Goal: Find specific page/section: Find specific page/section

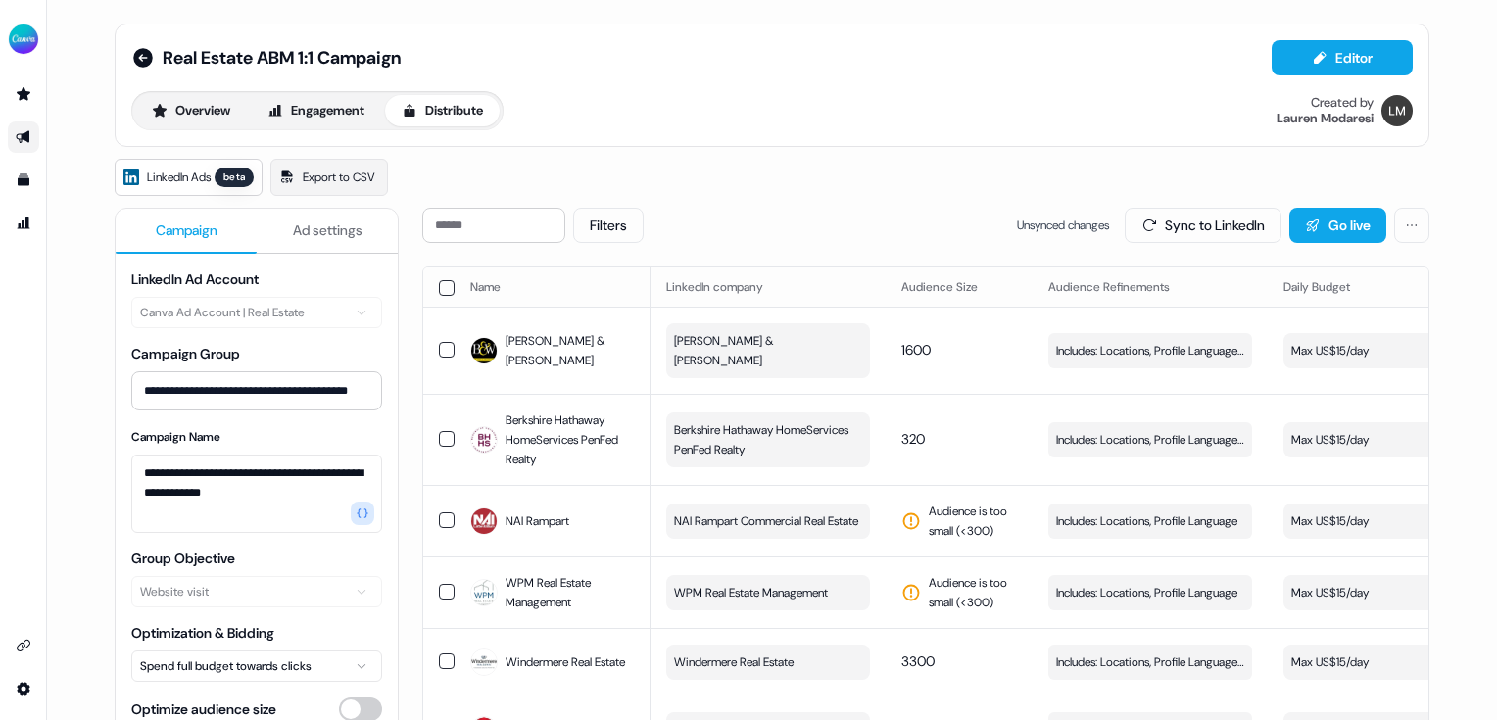
click at [348, 88] on div "Real Estate ABM 1:1 Campaign Editor Overview Engagement Distribute Created by […" at bounding box center [772, 85] width 1282 height 90
click at [339, 112] on button "Engagement" at bounding box center [316, 110] width 130 height 31
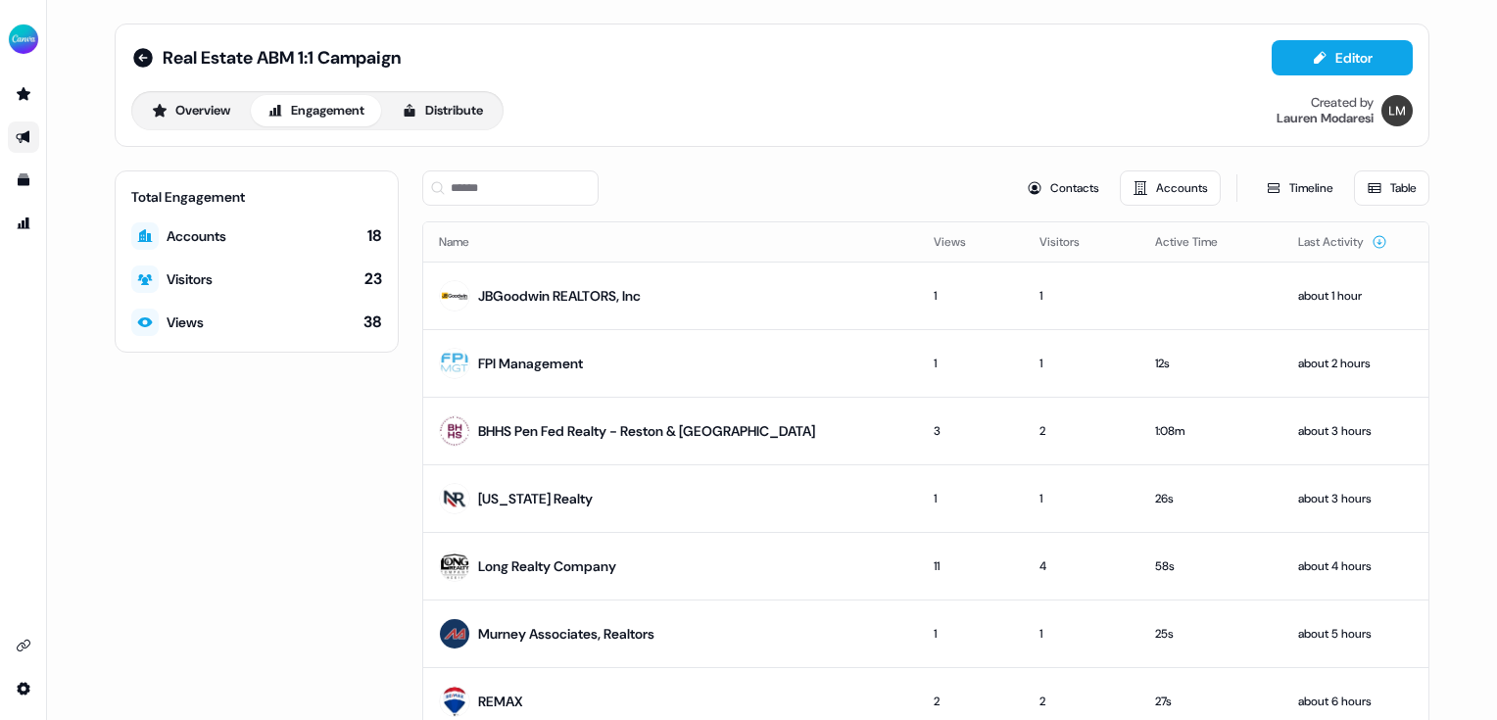
click at [1157, 191] on button "Accounts" at bounding box center [1170, 187] width 101 height 35
click at [1066, 182] on button "Contacts" at bounding box center [1063, 187] width 98 height 35
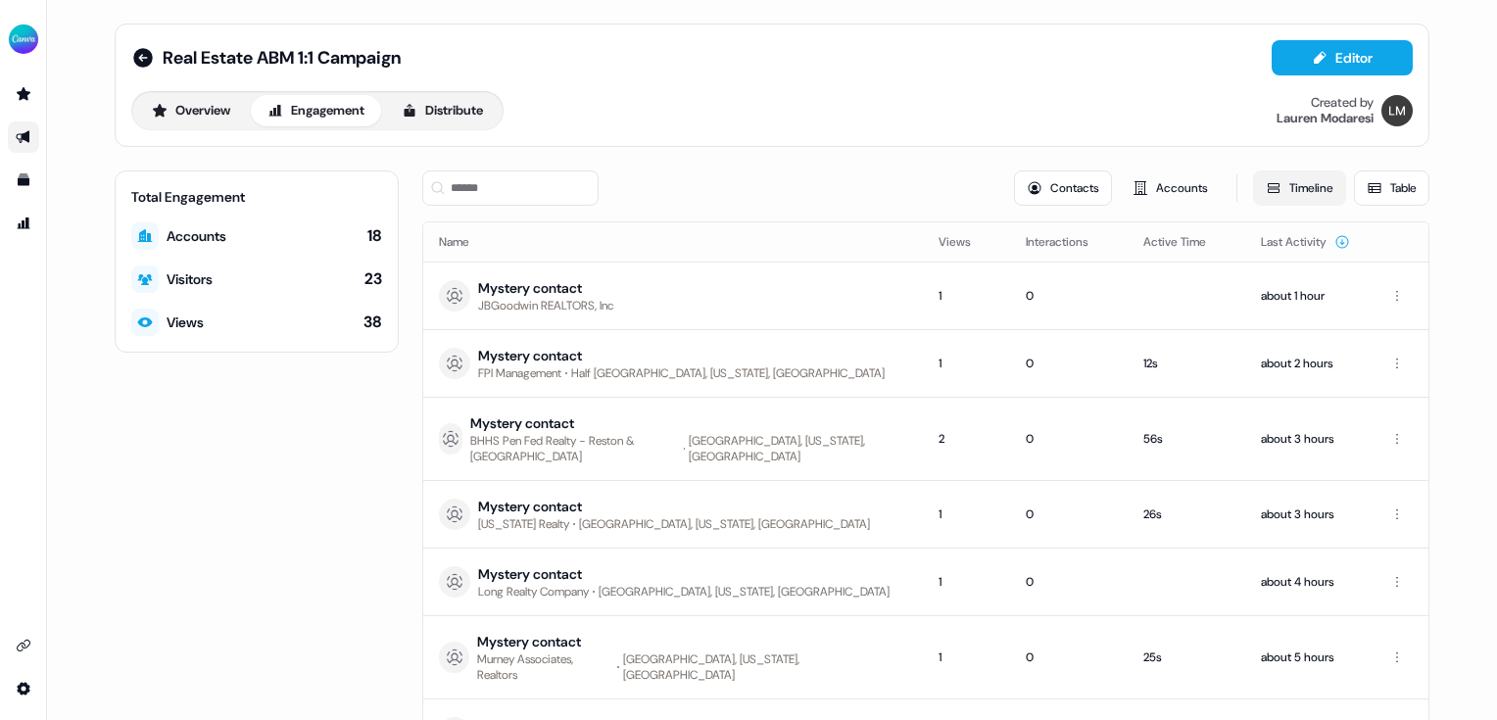
click at [1319, 192] on button "Timeline" at bounding box center [1299, 187] width 93 height 35
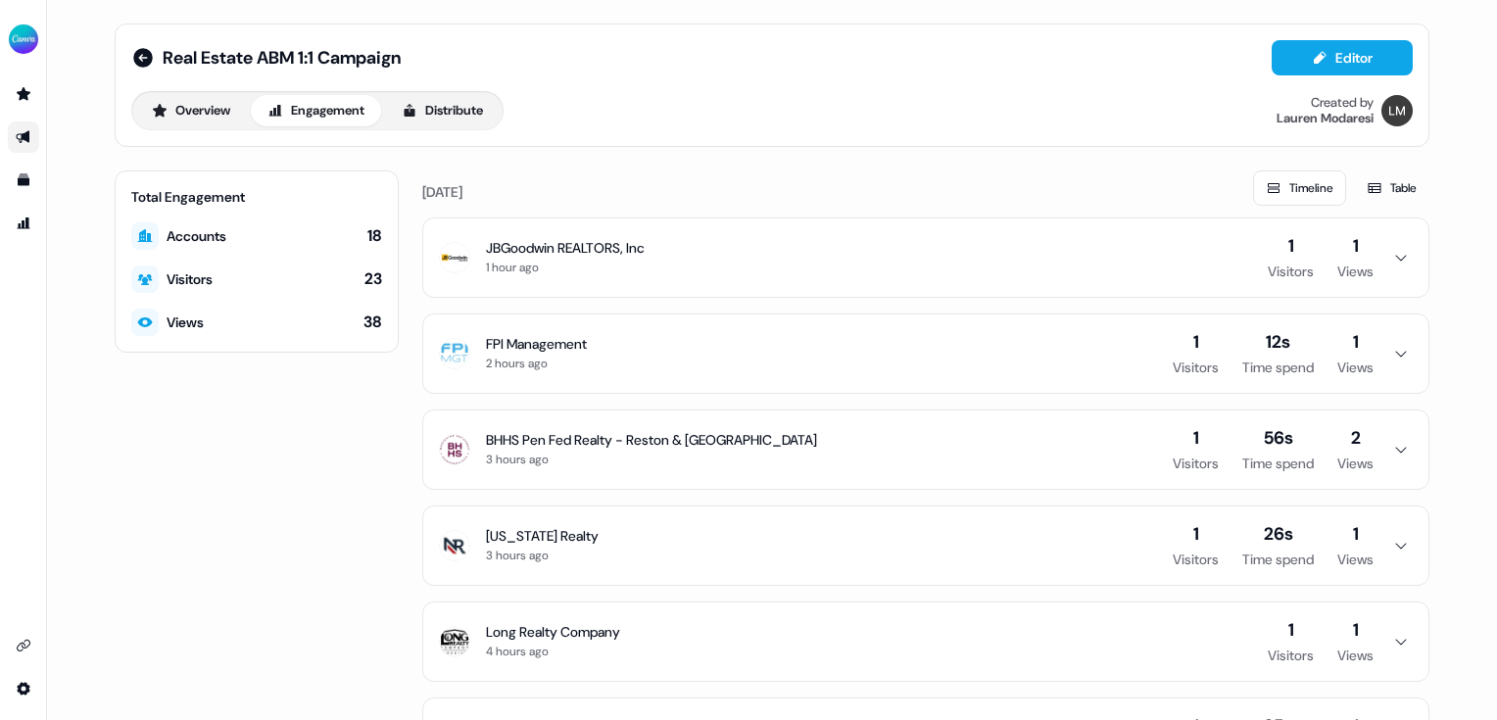
click at [1392, 446] on icon "button" at bounding box center [1401, 450] width 24 height 16
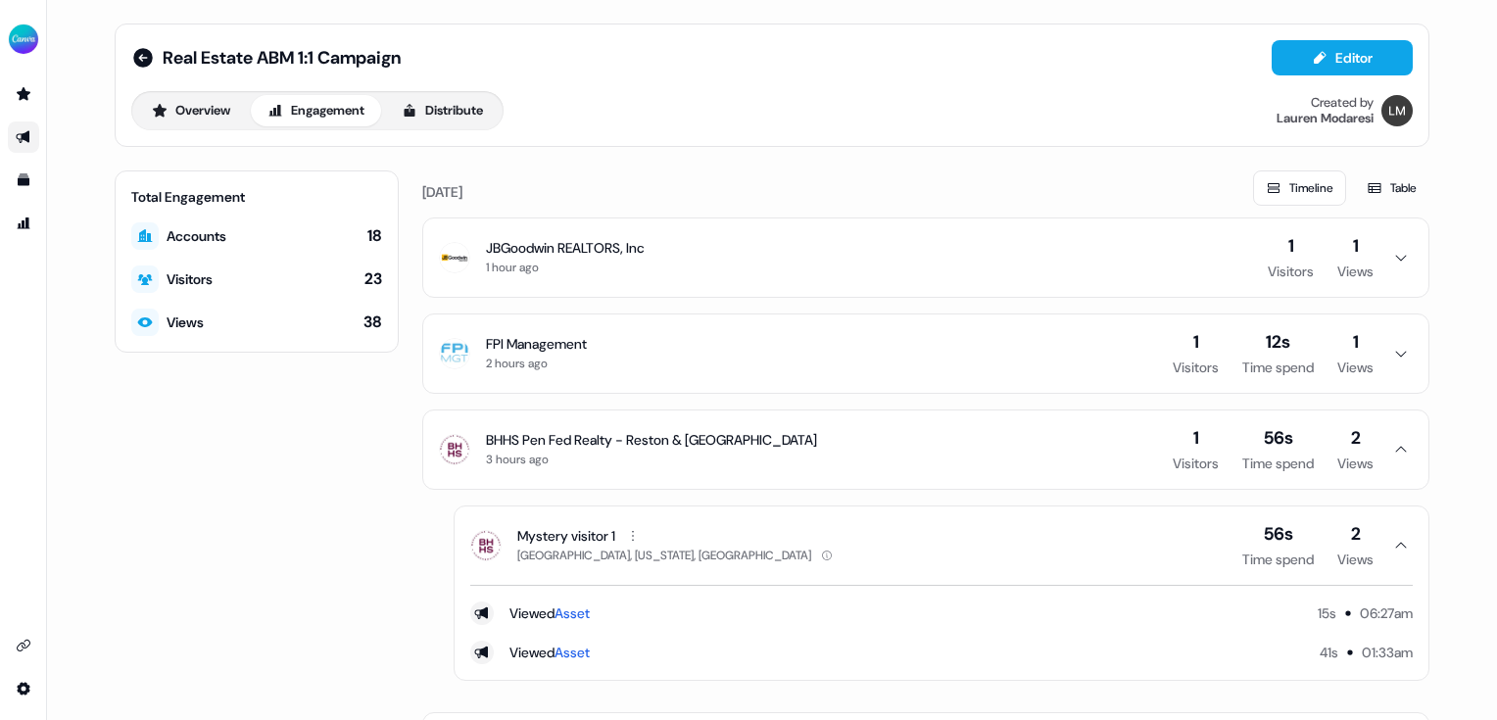
click at [1392, 446] on icon "button" at bounding box center [1401, 450] width 24 height 16
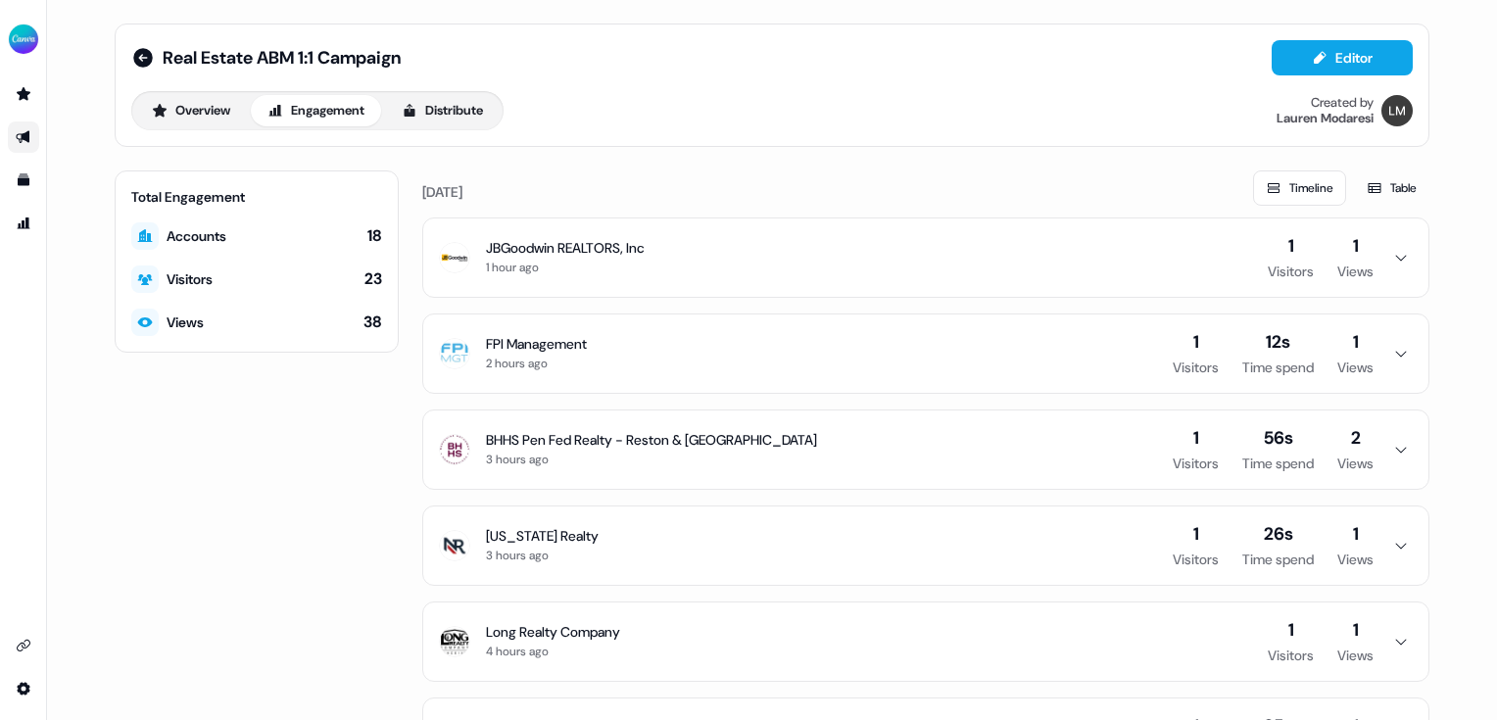
click at [1392, 446] on icon "button" at bounding box center [1401, 450] width 24 height 16
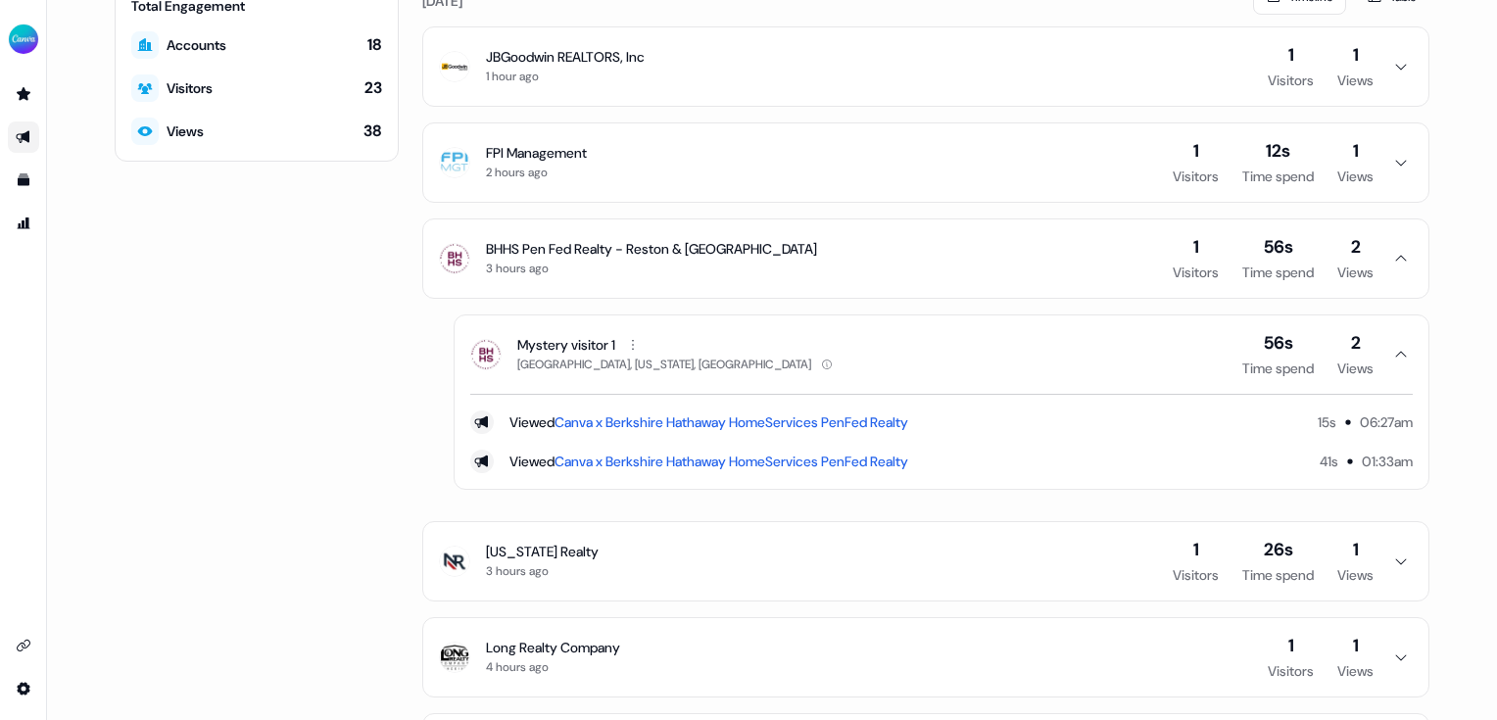
scroll to position [268, 0]
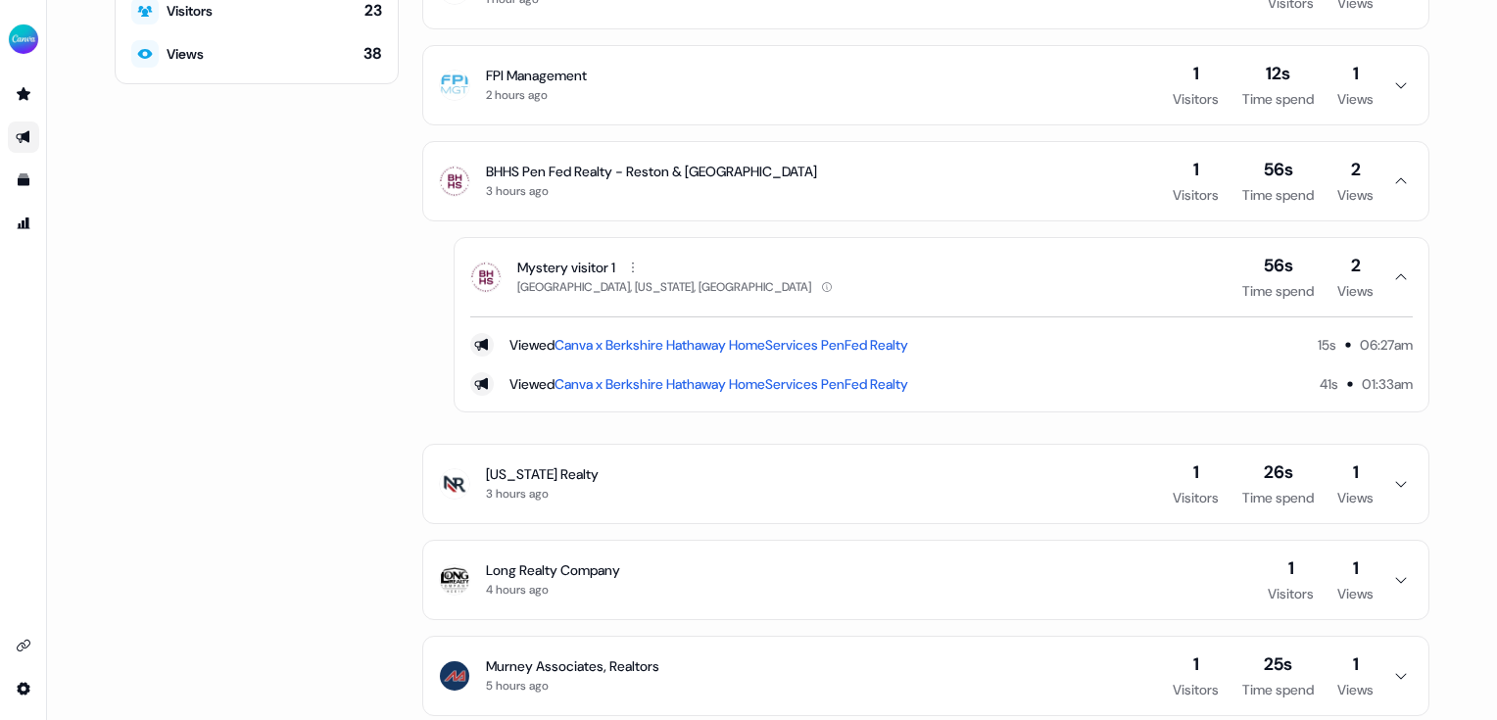
click at [1395, 478] on icon "button" at bounding box center [1401, 484] width 24 height 16
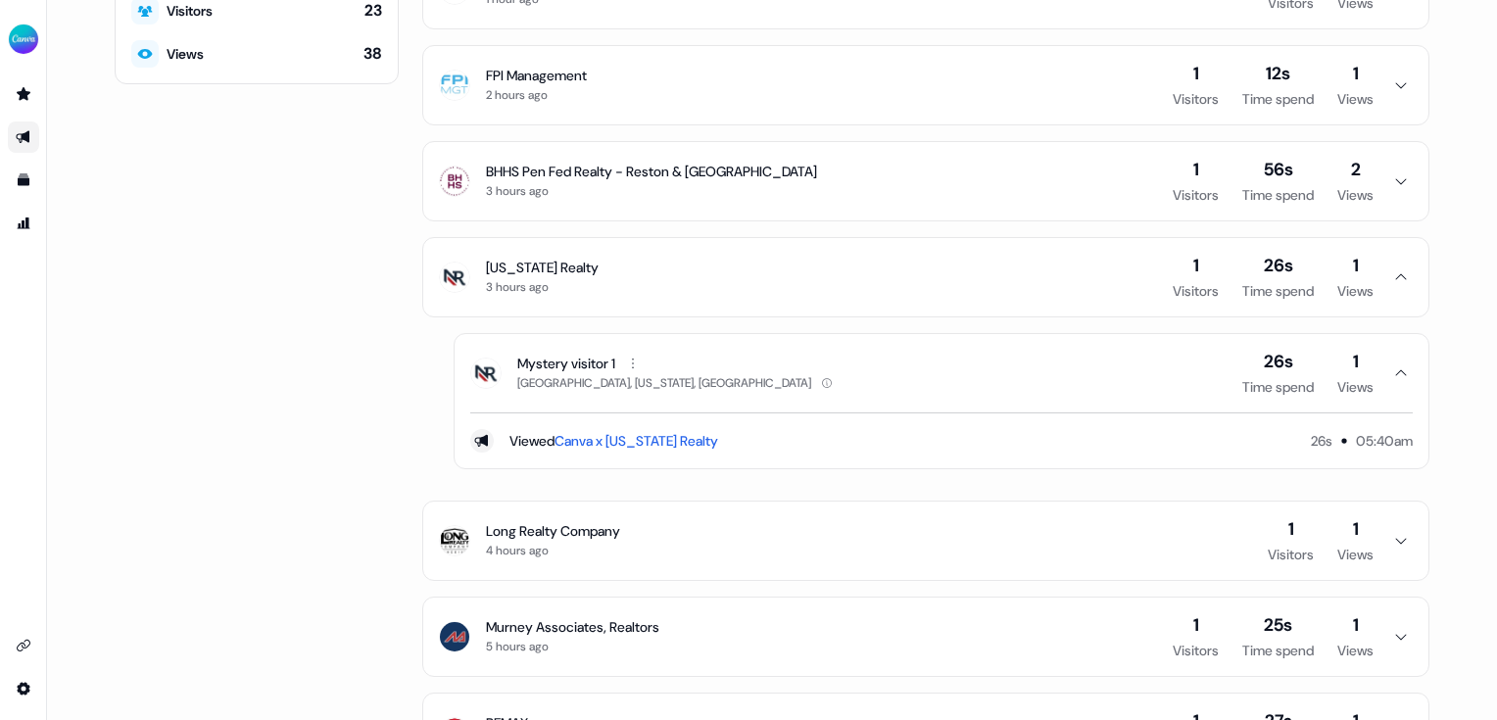
click at [622, 447] on link "Canva x [US_STATE] Realty" at bounding box center [637, 441] width 164 height 18
click at [1389, 273] on icon "button" at bounding box center [1401, 277] width 24 height 16
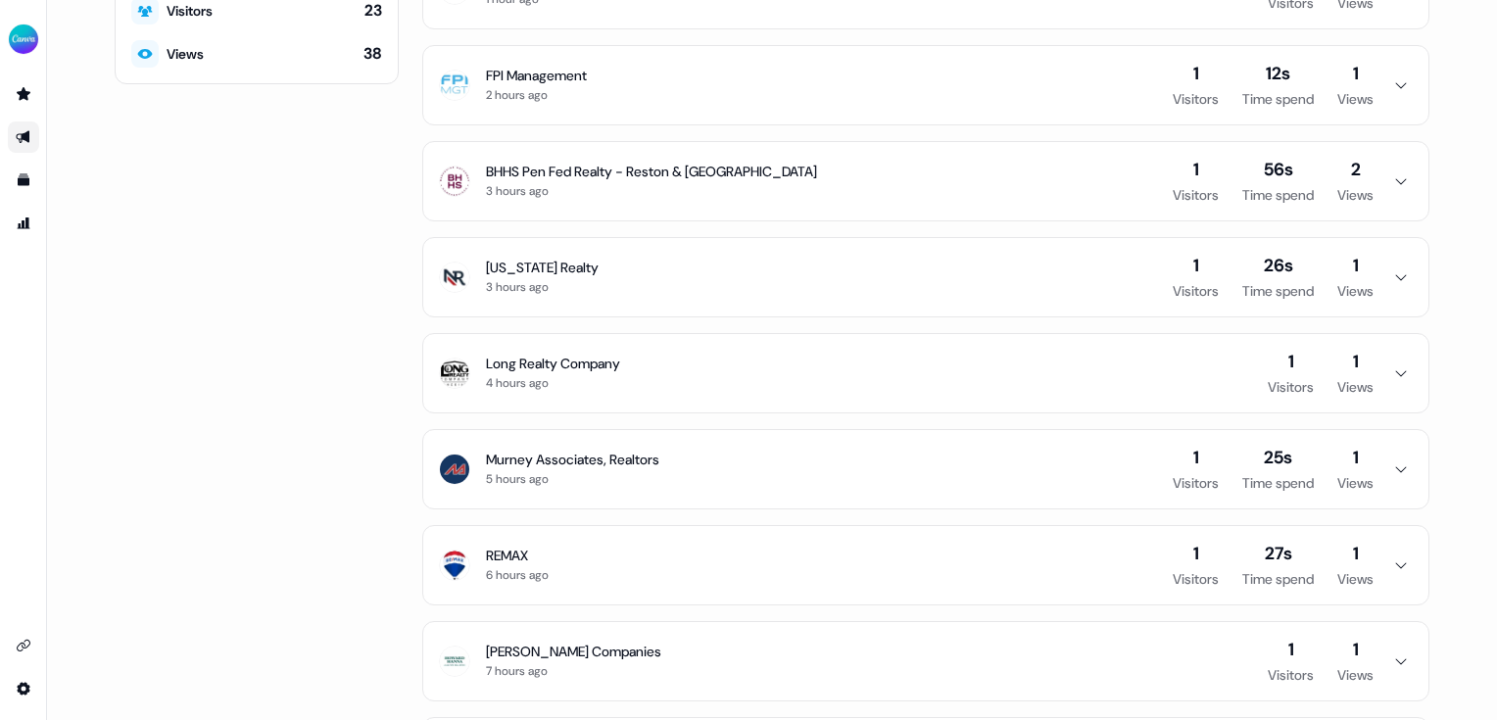
click at [1387, 192] on button "BHHS Pen Fed Realty - Reston & [GEOGRAPHIC_DATA] 3 hours ago 1 Visitors 56s Tim…" at bounding box center [925, 181] width 1005 height 78
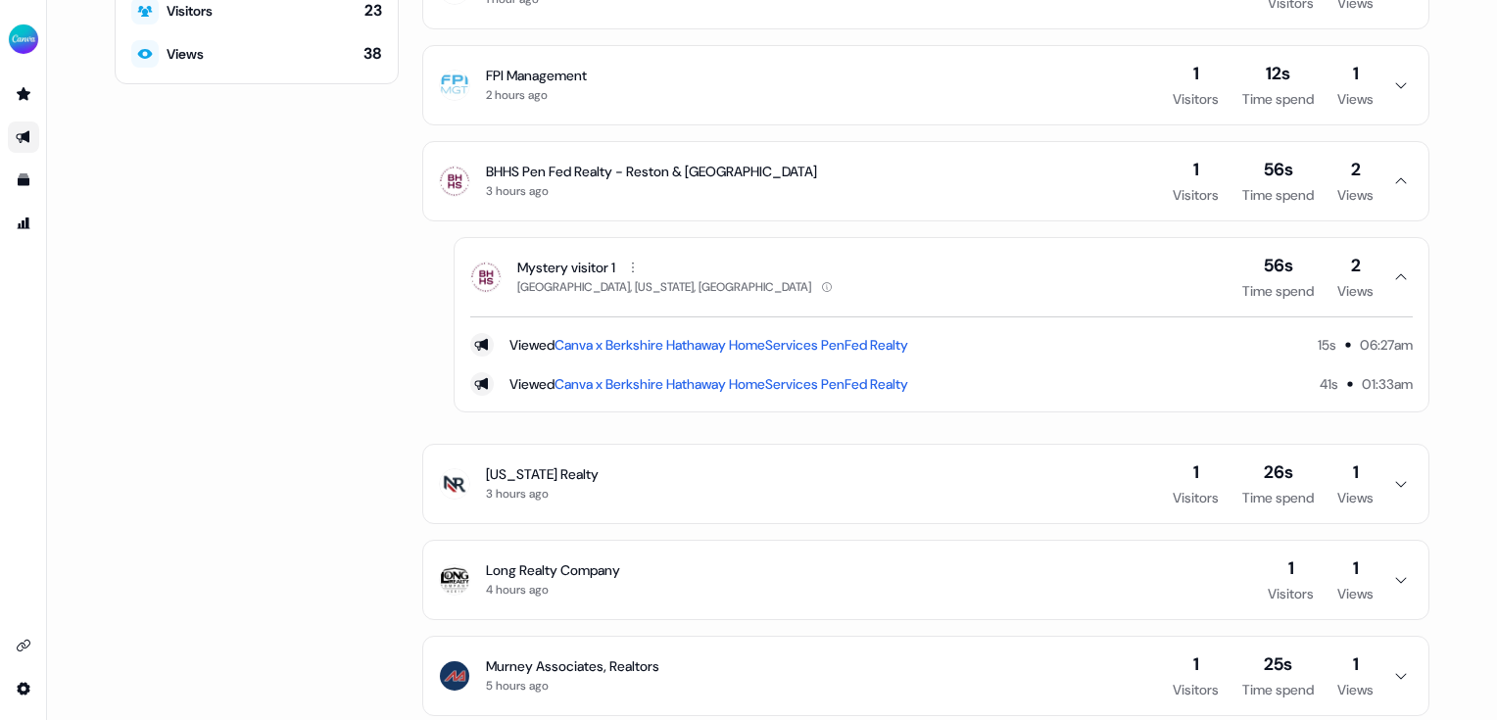
click at [1393, 180] on icon "button" at bounding box center [1401, 181] width 24 height 16
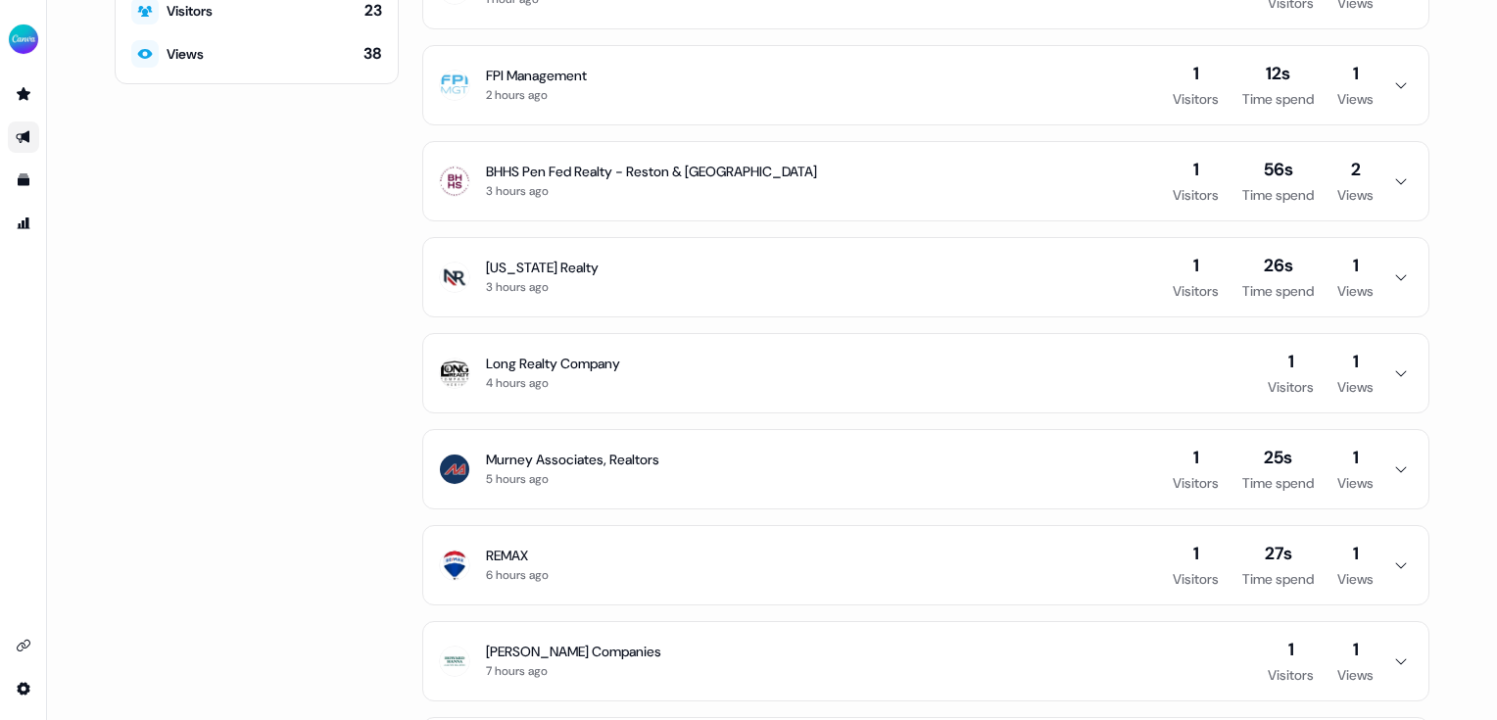
click at [1391, 84] on icon "button" at bounding box center [1401, 85] width 24 height 16
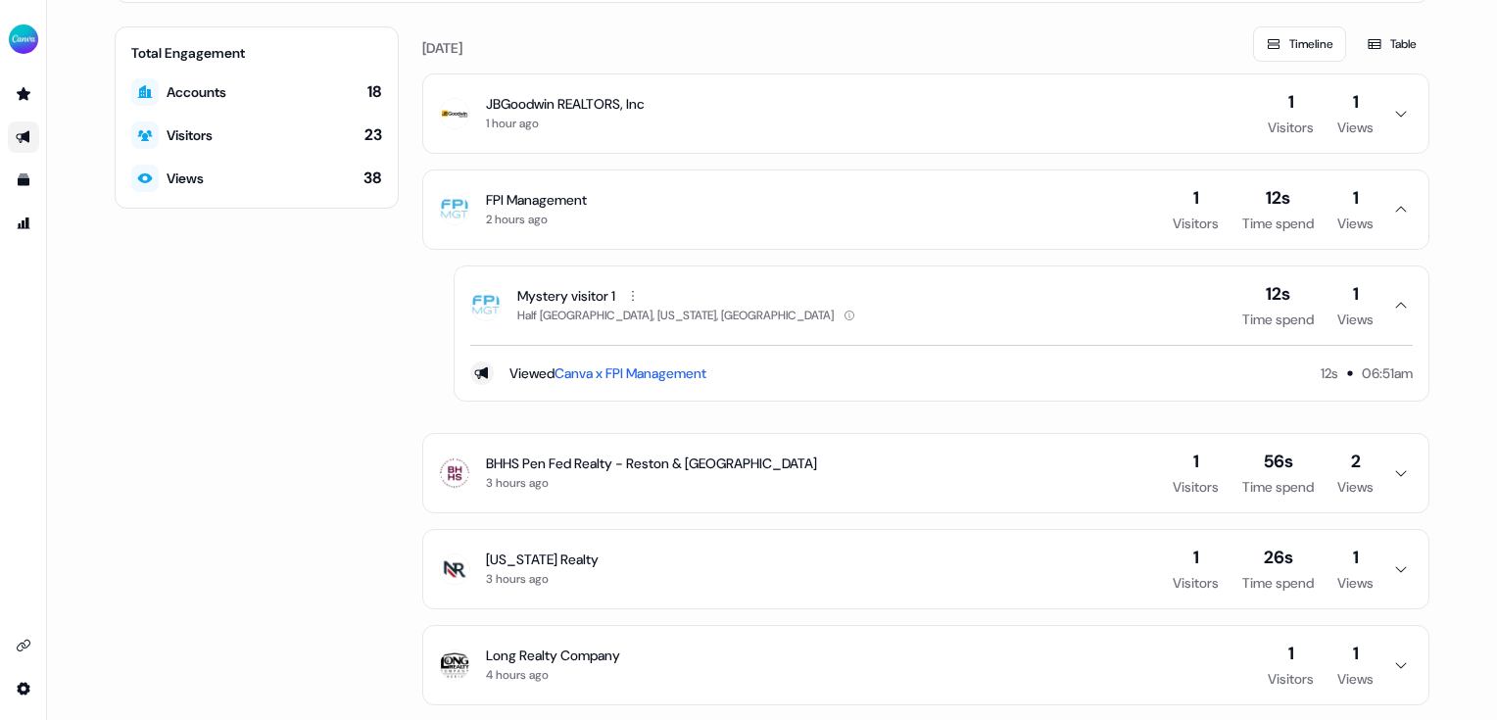
scroll to position [134, 0]
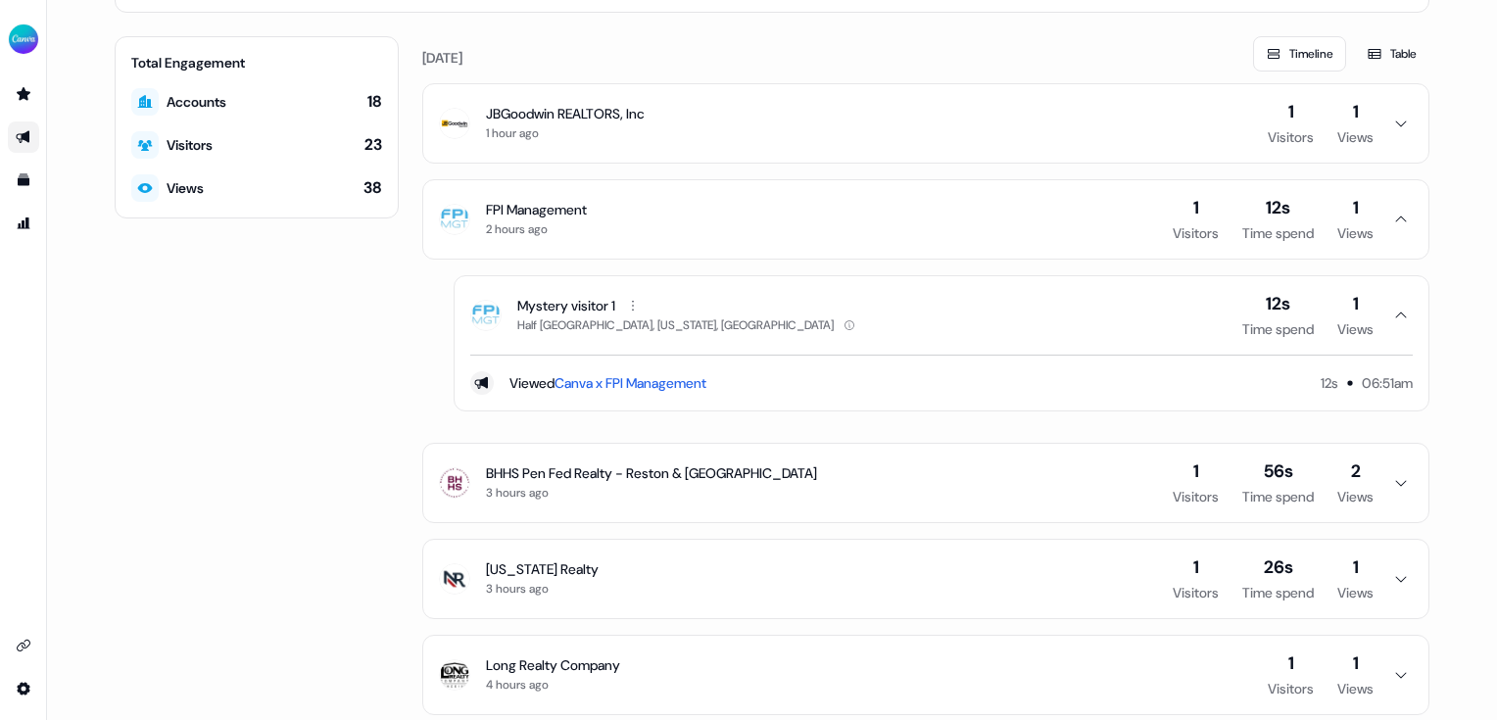
click at [1389, 123] on icon "button" at bounding box center [1401, 124] width 24 height 16
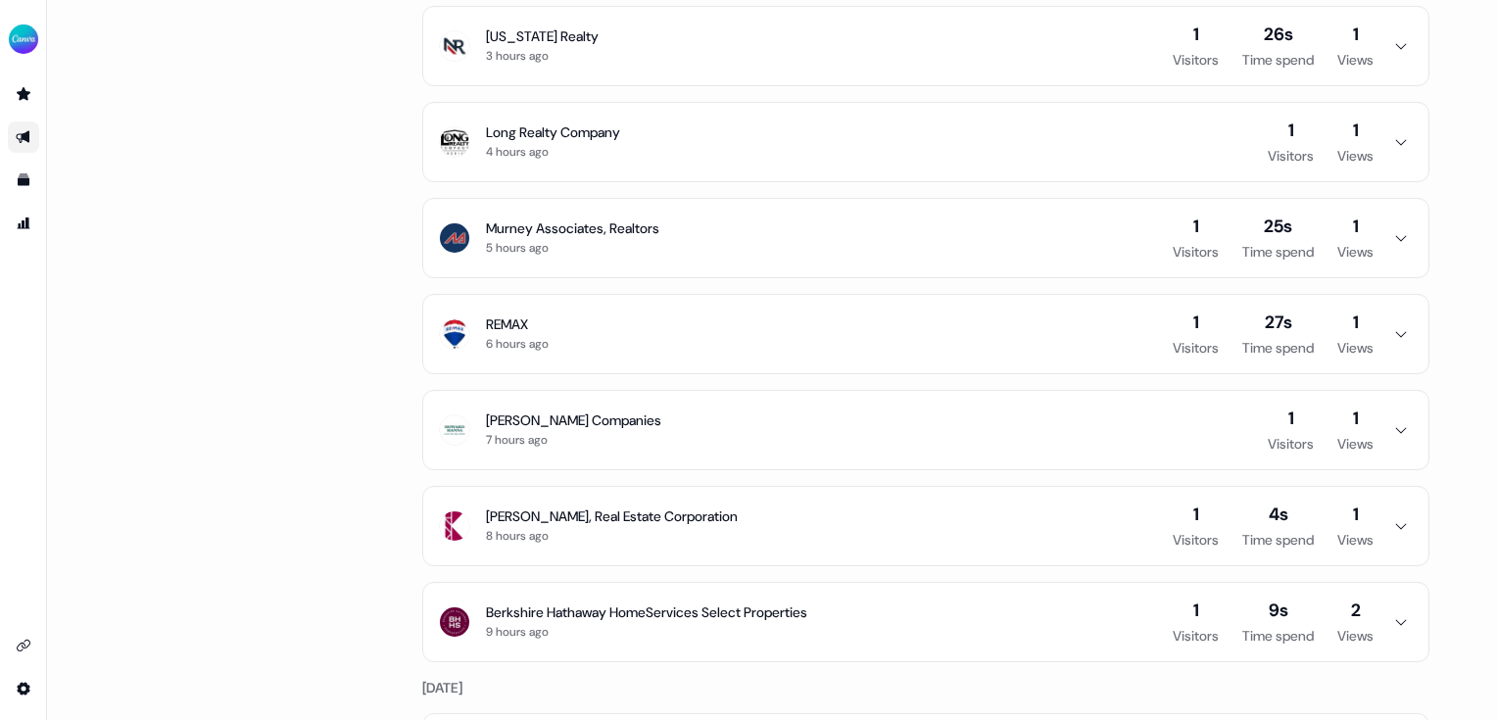
scroll to position [679, 0]
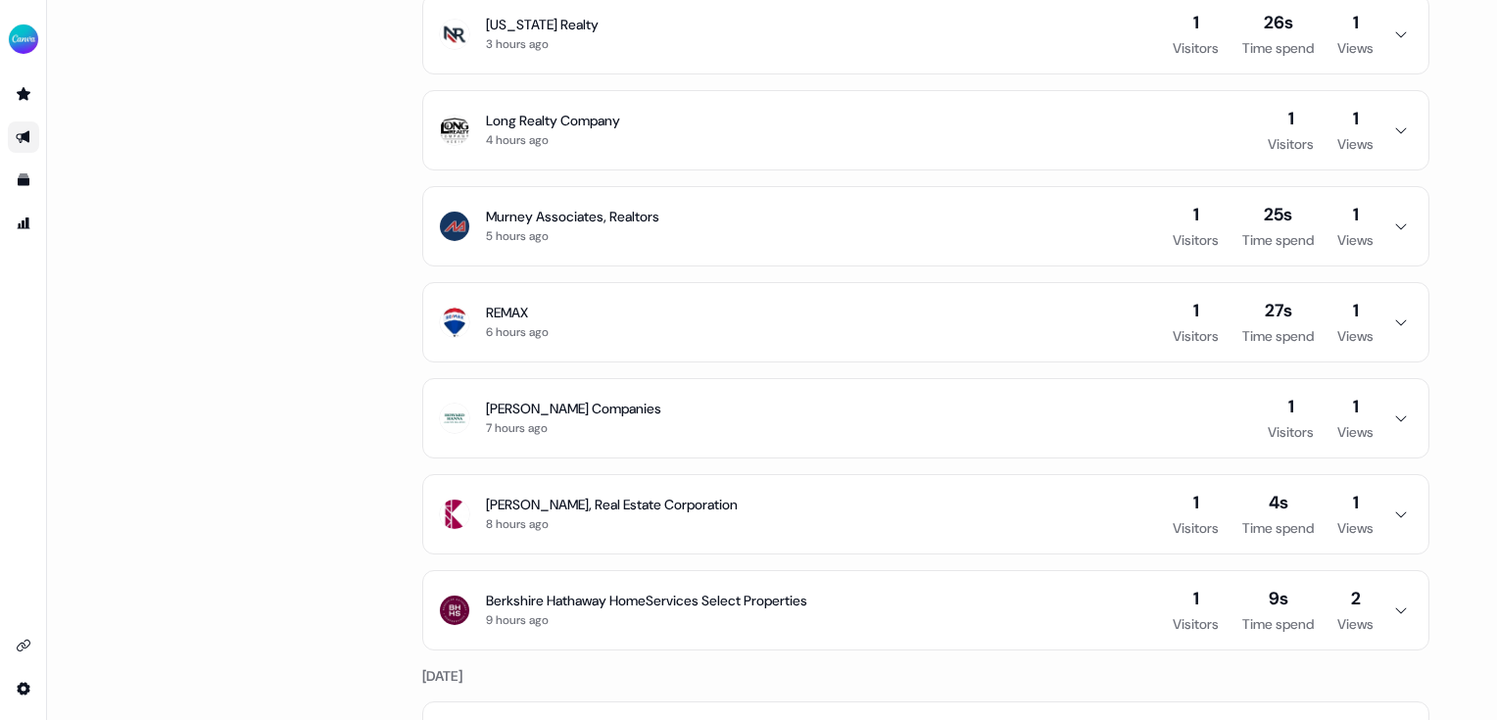
click at [1389, 315] on icon "button" at bounding box center [1401, 323] width 24 height 16
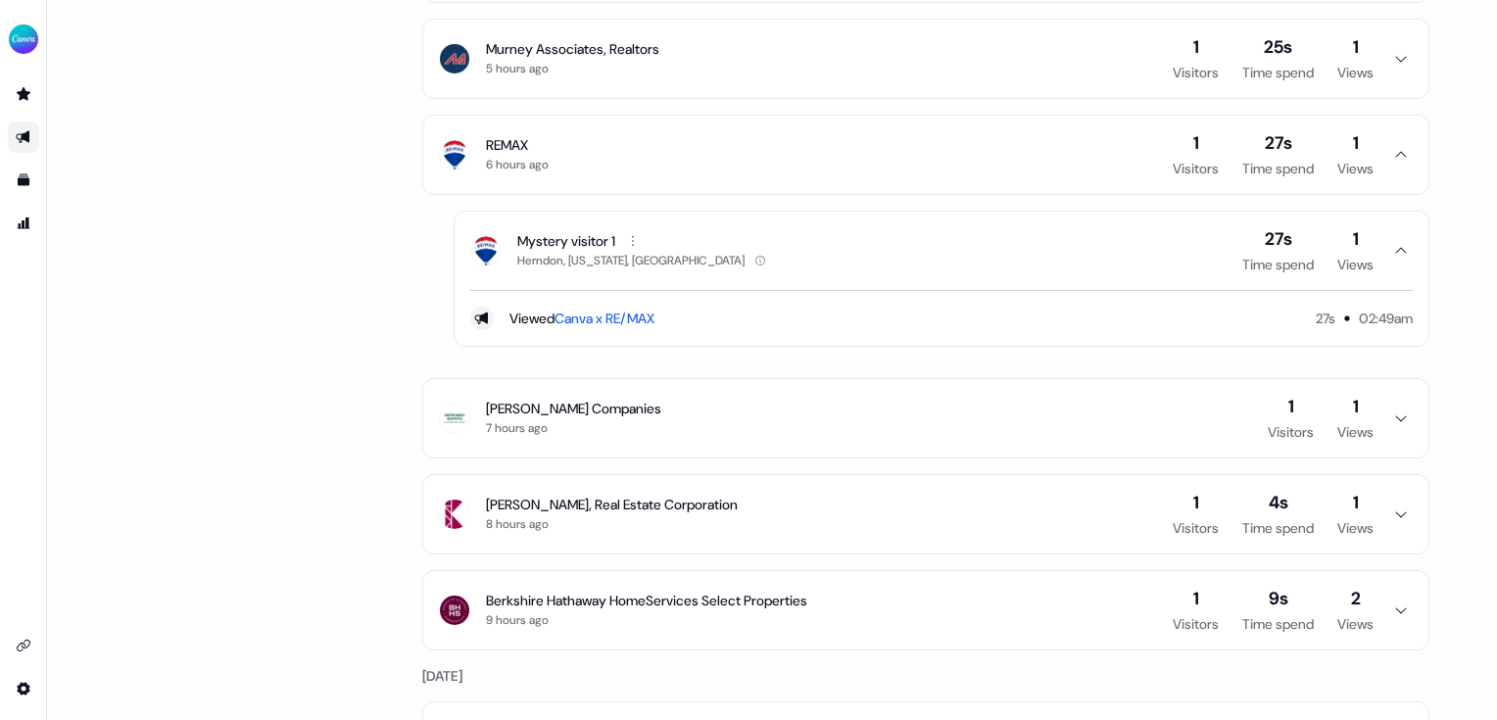
click at [1397, 245] on icon "button" at bounding box center [1401, 251] width 24 height 16
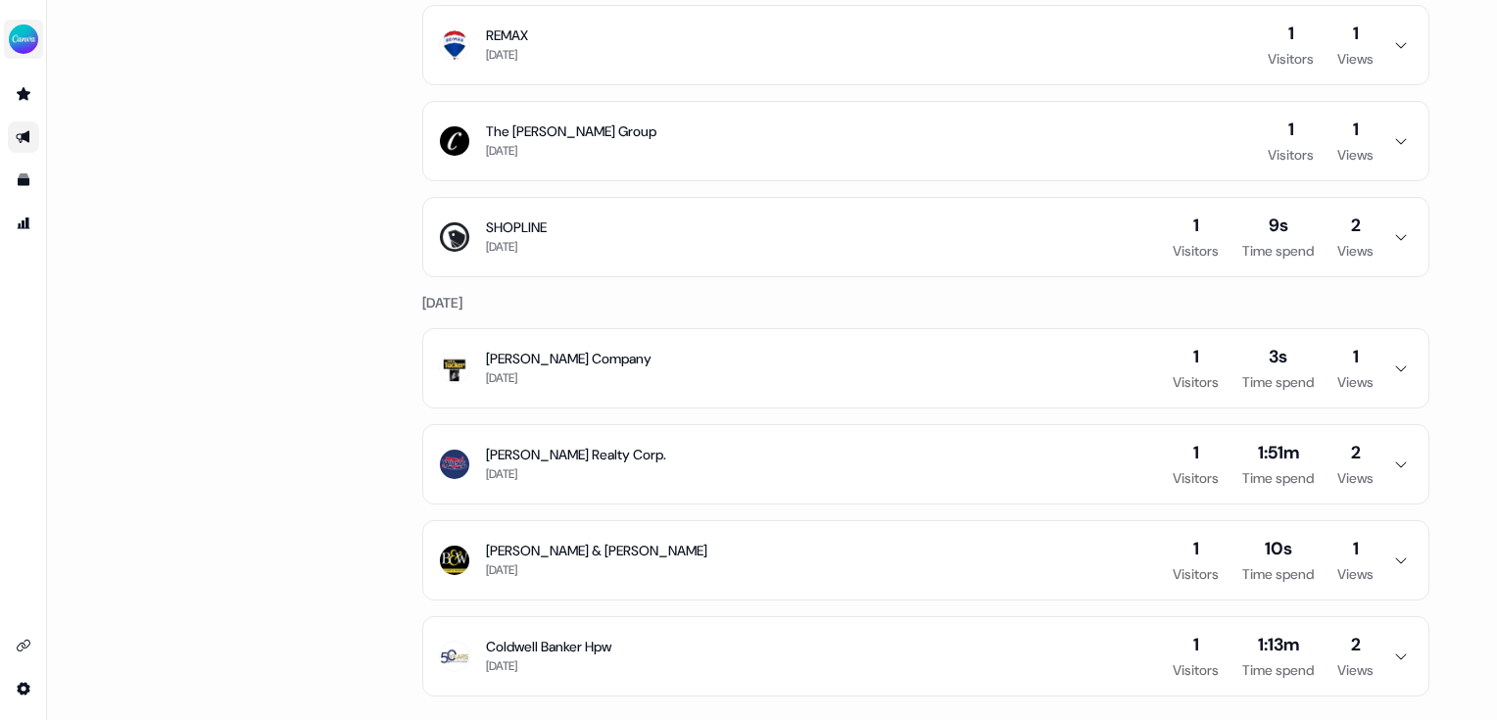
scroll to position [2134, 0]
click at [1393, 461] on icon "button" at bounding box center [1401, 464] width 24 height 16
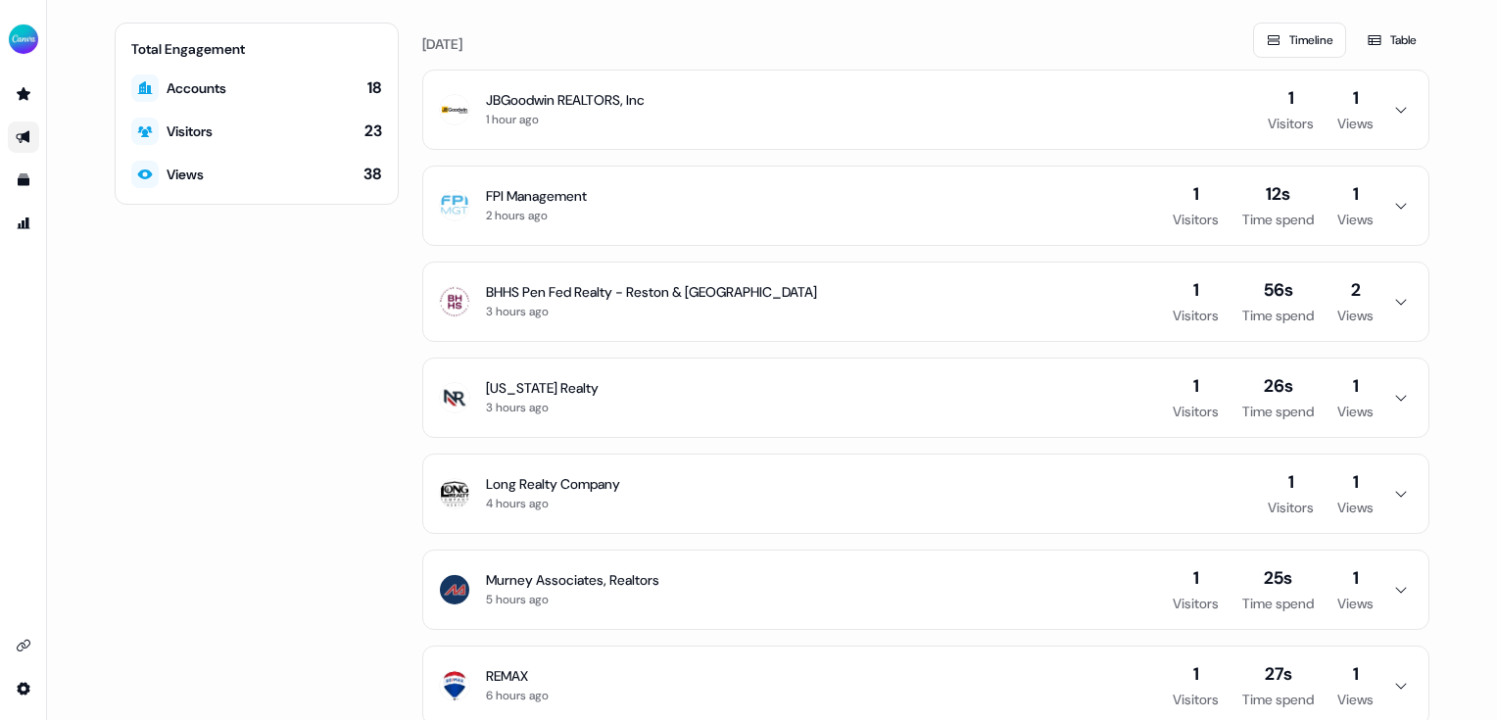
scroll to position [0, 0]
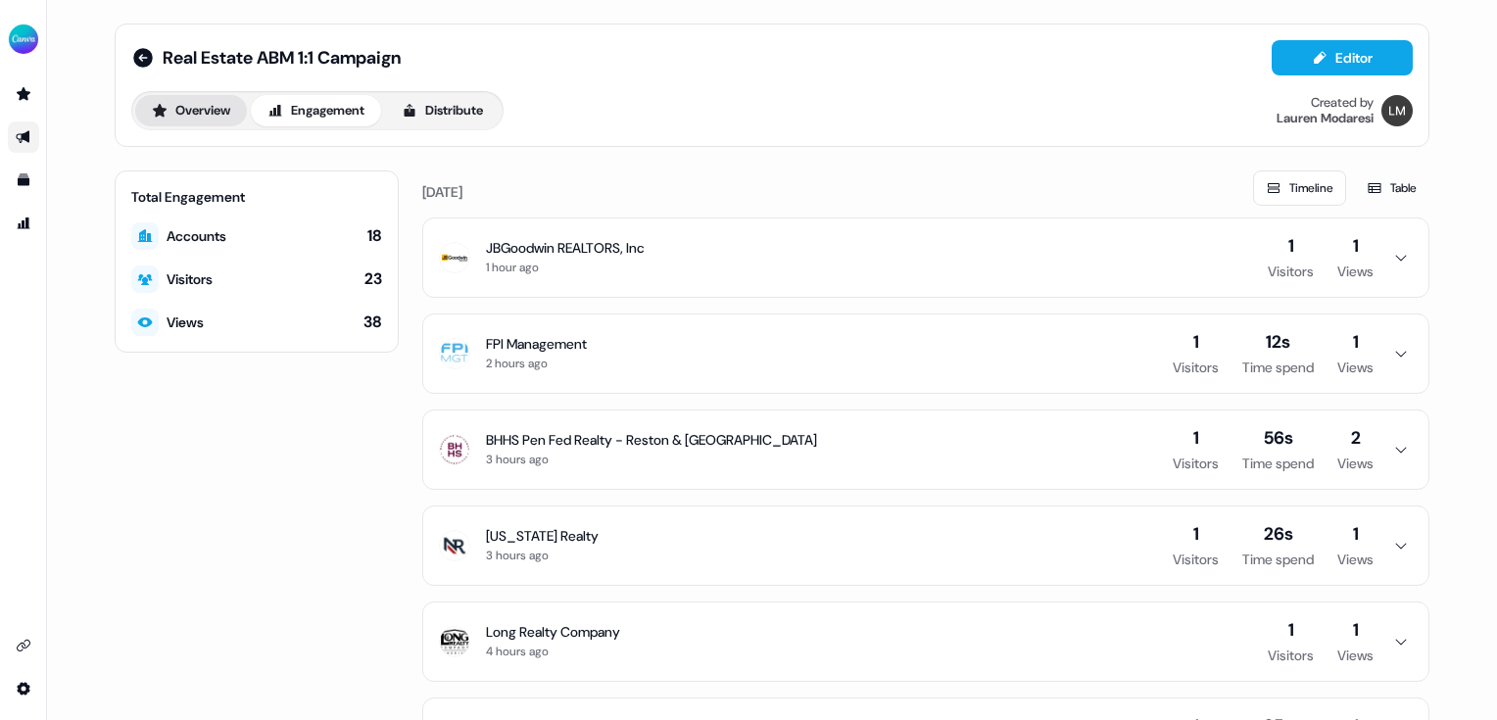
click at [212, 123] on button "Overview" at bounding box center [191, 110] width 112 height 31
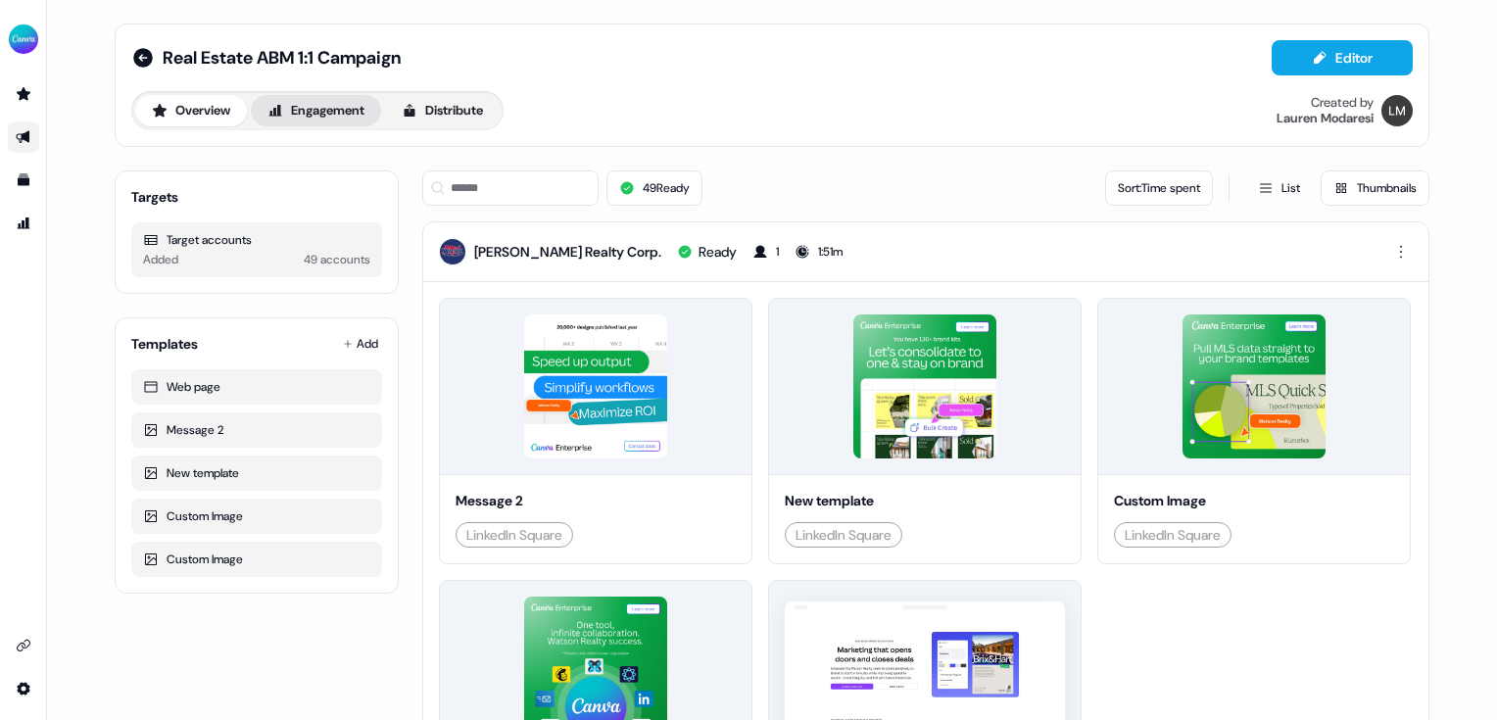
click at [307, 105] on button "Engagement" at bounding box center [316, 110] width 130 height 31
